Goal: Transaction & Acquisition: Obtain resource

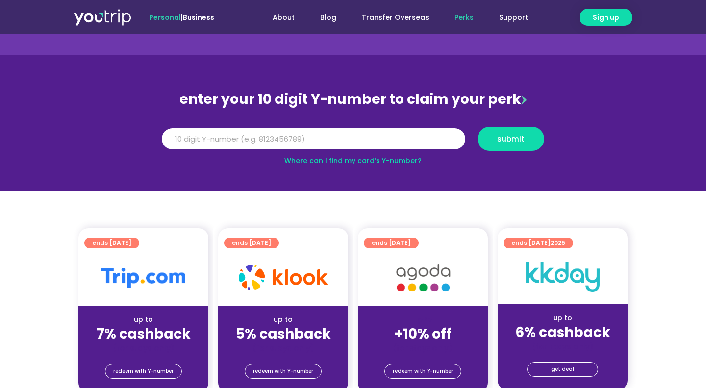
scroll to position [53, 0]
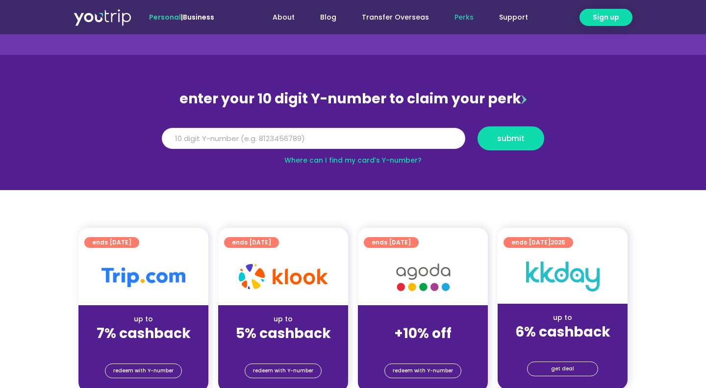
click at [255, 137] on input "Y Number" at bounding box center [313, 139] width 303 height 22
type input "8164976701"
click at [520, 140] on span "submit" at bounding box center [510, 138] width 27 height 7
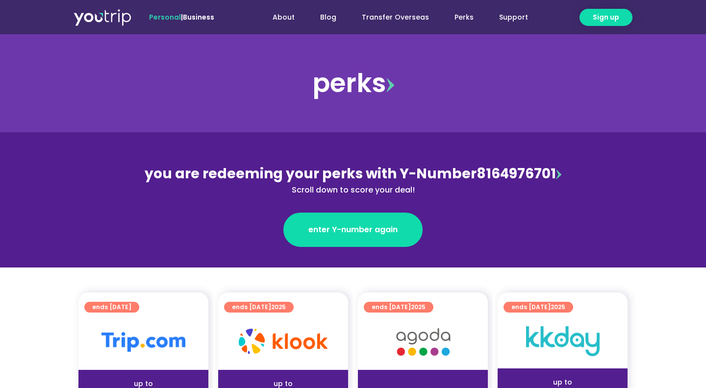
click at [510, 179] on div "you are redeeming your perks with Y-Number 8164976701 Scroll down to score your…" at bounding box center [353, 180] width 426 height 32
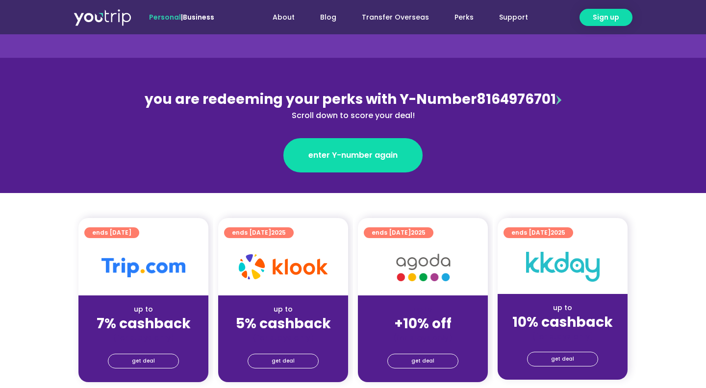
scroll to position [106, 0]
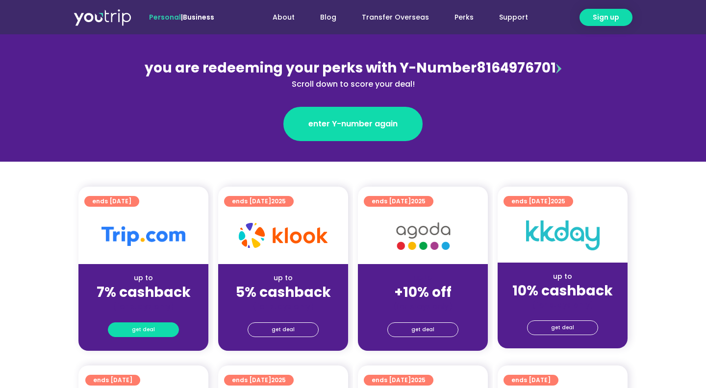
click at [154, 329] on link "get deal" at bounding box center [143, 330] width 71 height 15
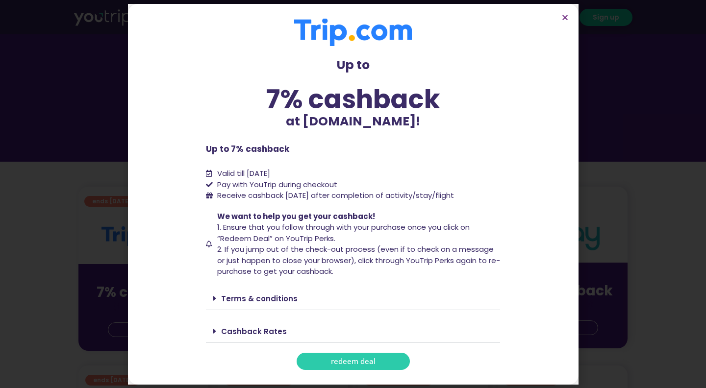
click at [344, 358] on span "redeem deal" at bounding box center [353, 361] width 45 height 7
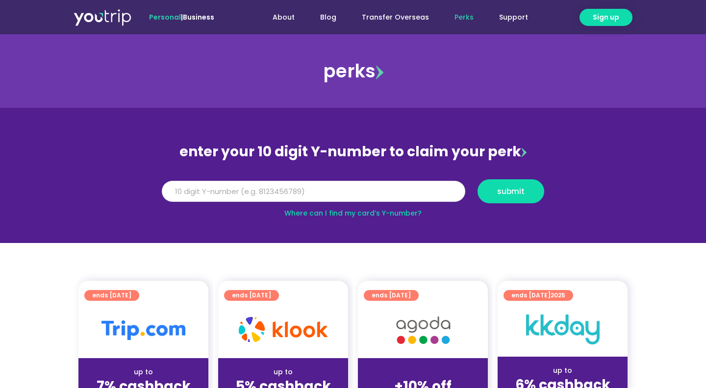
click at [356, 187] on input "Y Number" at bounding box center [313, 192] width 303 height 22
type input "8164976701"
click at [501, 195] on span "submit" at bounding box center [510, 191] width 27 height 7
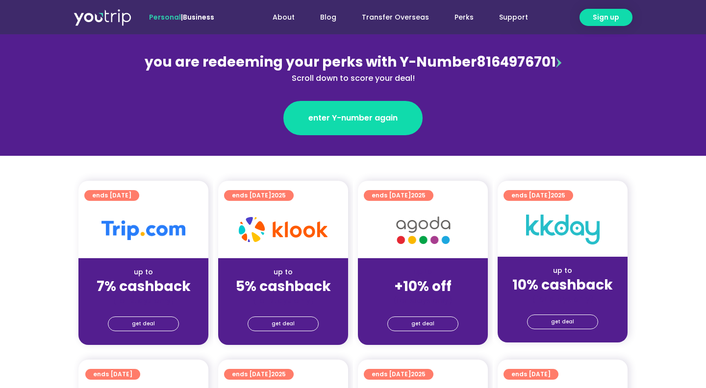
scroll to position [106, 0]
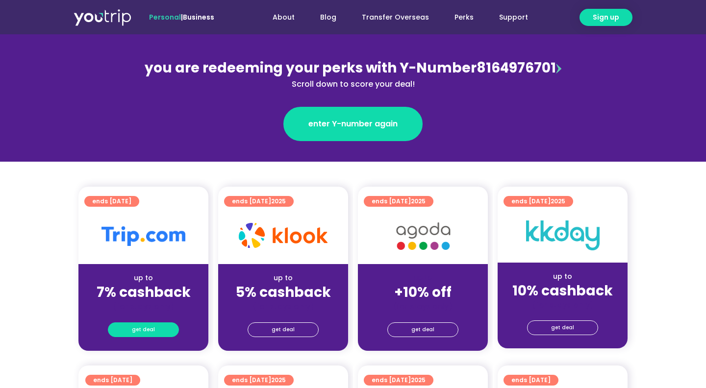
click at [148, 330] on span "get deal" at bounding box center [143, 330] width 23 height 14
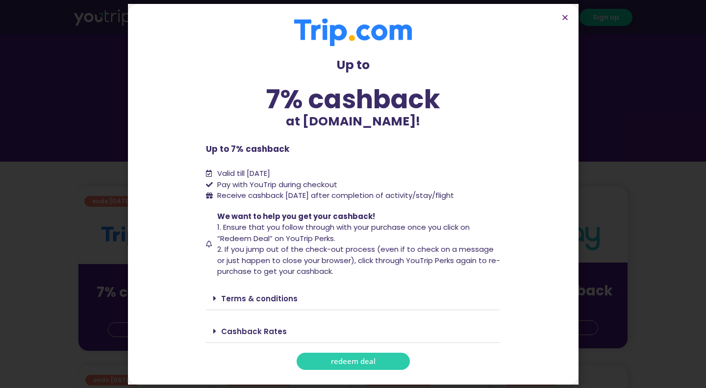
click at [363, 370] on link "redeem deal" at bounding box center [353, 361] width 113 height 17
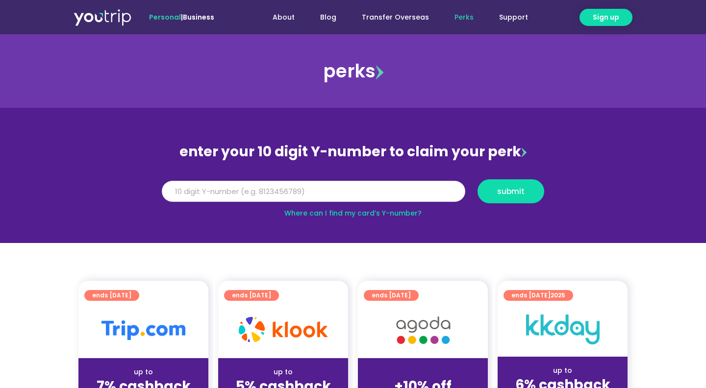
click at [353, 196] on input "Y Number" at bounding box center [313, 192] width 303 height 22
type input "8164976701"
click at [502, 192] on span "submit" at bounding box center [510, 191] width 27 height 7
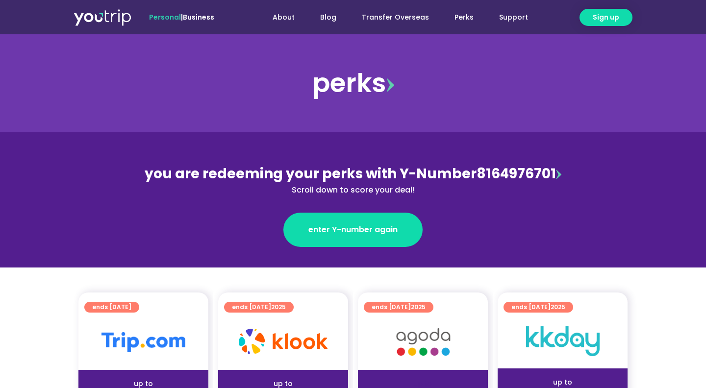
click at [500, 173] on div "you are redeeming your perks with Y-Number 8164976701 Scroll down to score your…" at bounding box center [353, 180] width 426 height 32
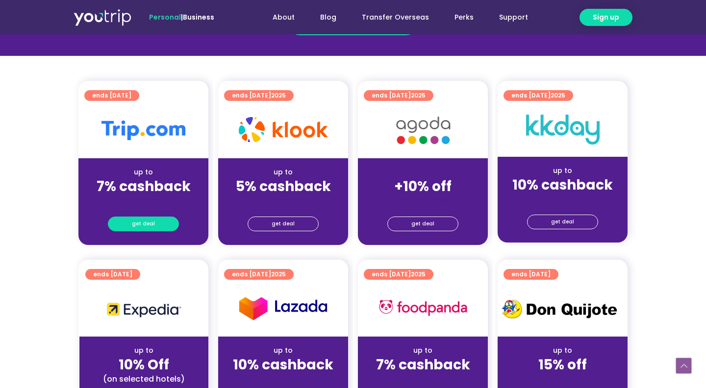
click at [140, 227] on span "get deal" at bounding box center [143, 224] width 23 height 14
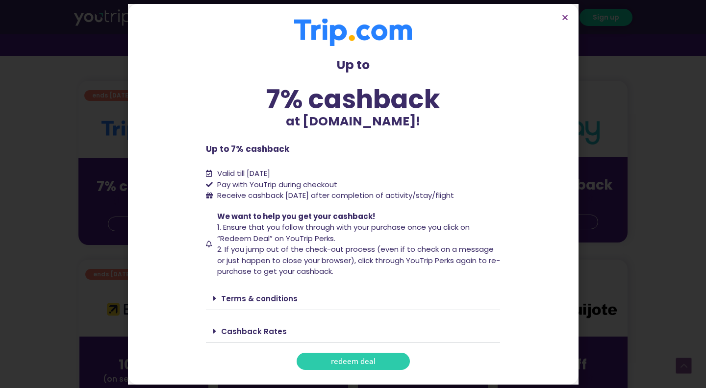
click at [351, 360] on span "redeem deal" at bounding box center [353, 361] width 45 height 7
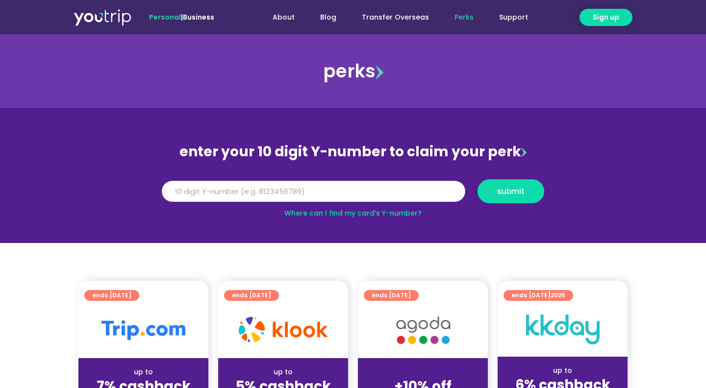
click at [347, 186] on input "Y Number" at bounding box center [313, 192] width 303 height 22
type input "8164976701"
click at [500, 184] on button "submit" at bounding box center [511, 191] width 67 height 24
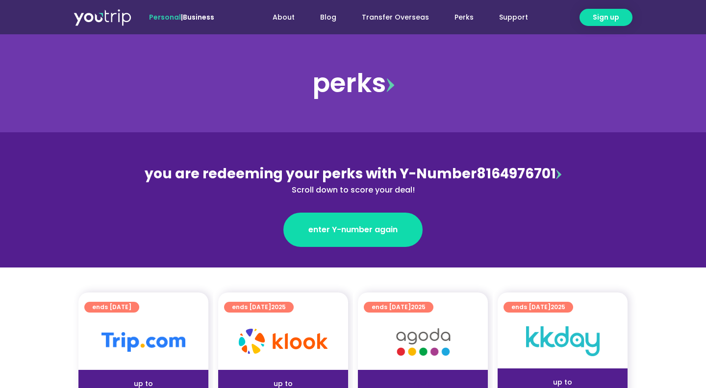
scroll to position [159, 0]
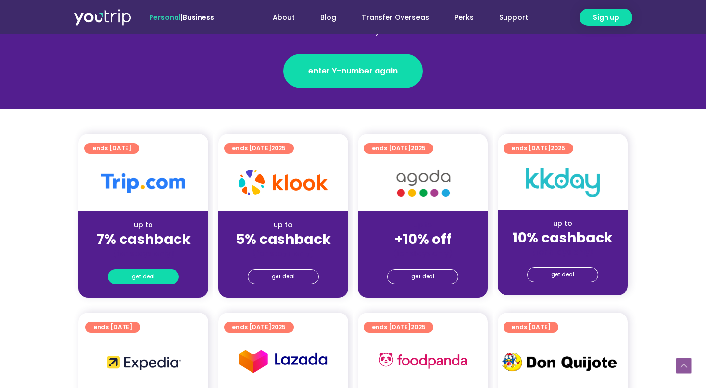
click at [157, 275] on link "get deal" at bounding box center [143, 277] width 71 height 15
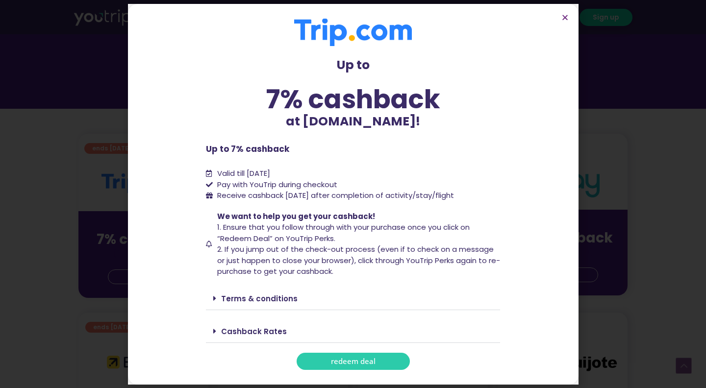
click at [324, 359] on link "redeem deal" at bounding box center [353, 361] width 113 height 17
